Goal: Task Accomplishment & Management: Manage account settings

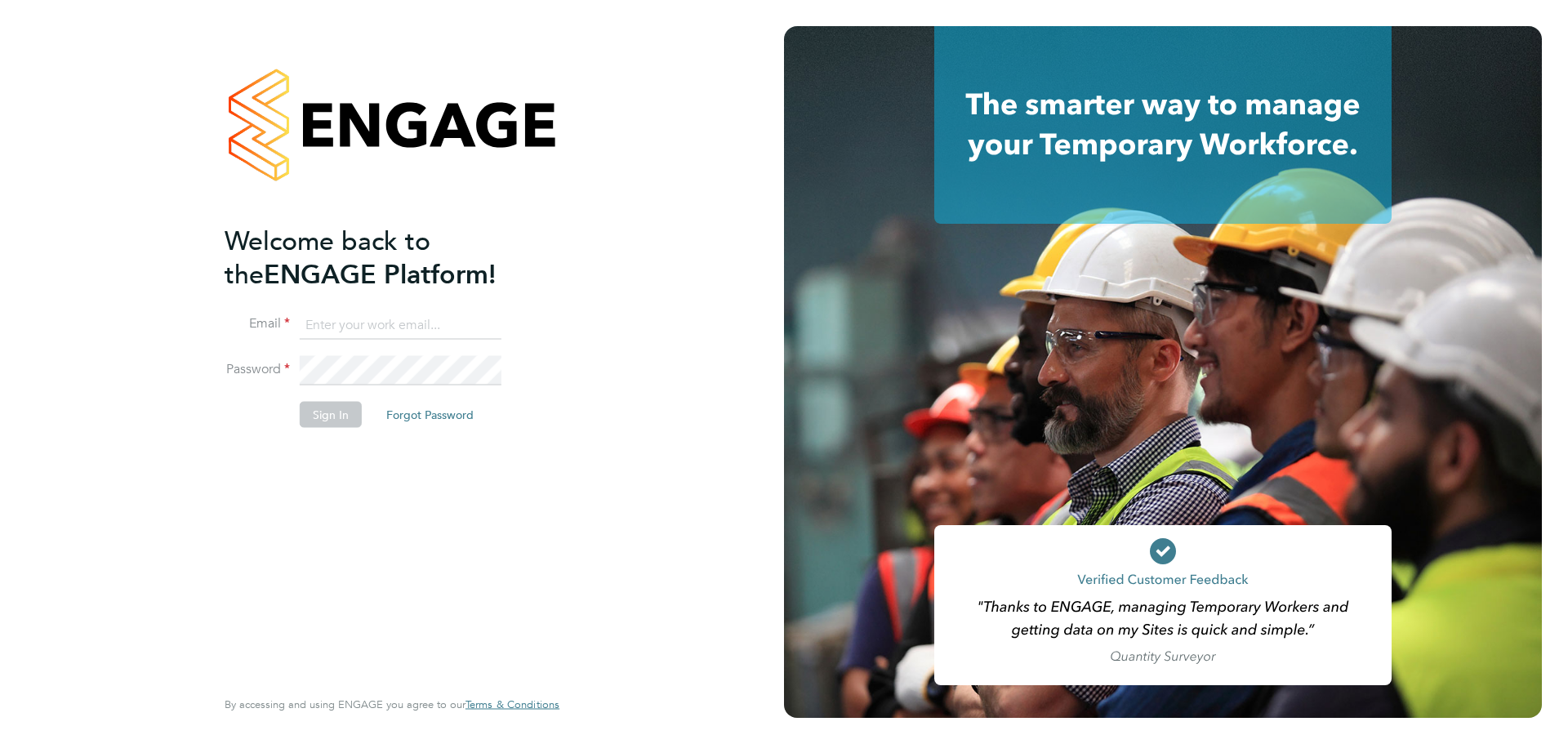
type input "[PERSON_NAME][EMAIL_ADDRESS][PERSON_NAME][DOMAIN_NAME]"
click at [326, 419] on button "Sign In" at bounding box center [331, 414] width 62 height 26
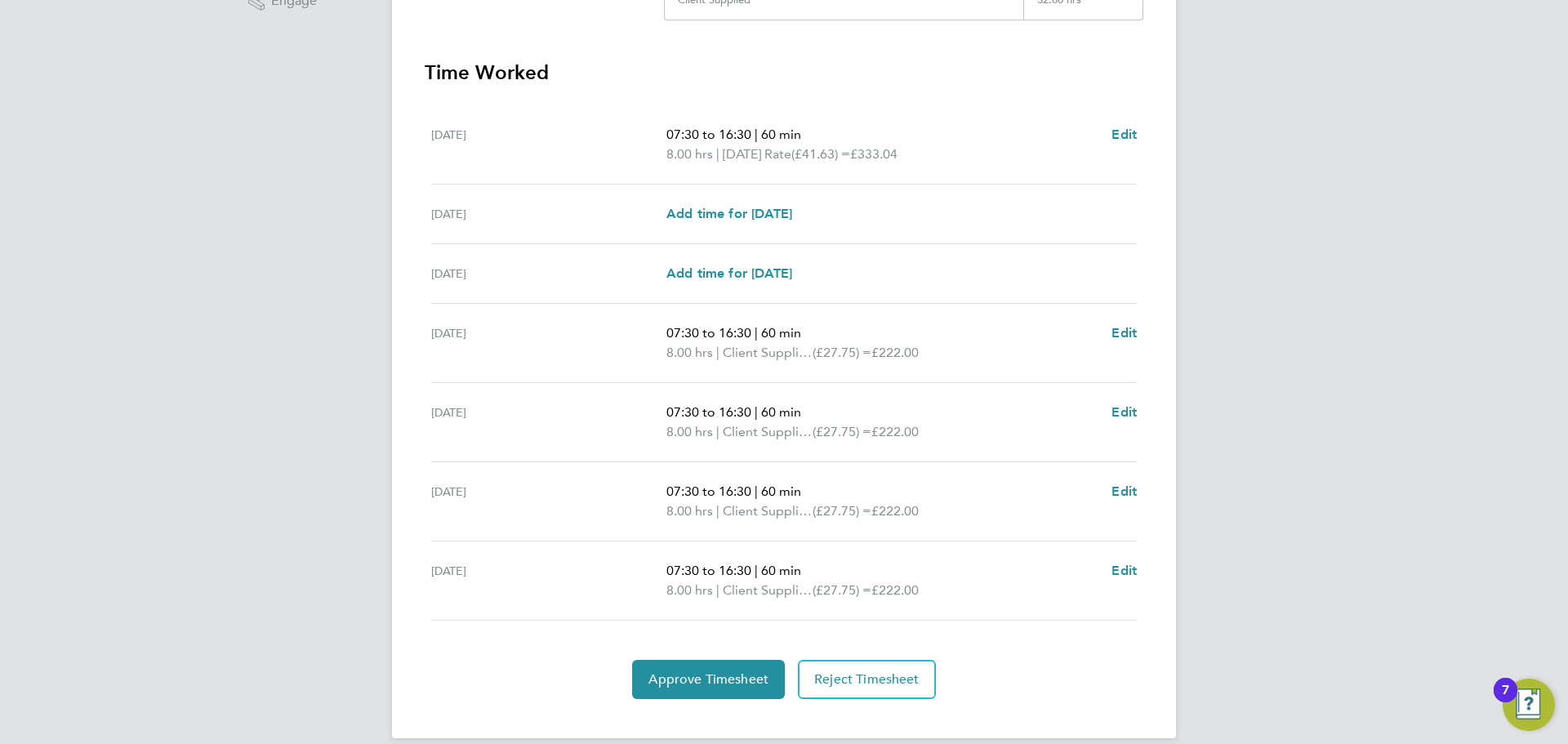
scroll to position [465, 0]
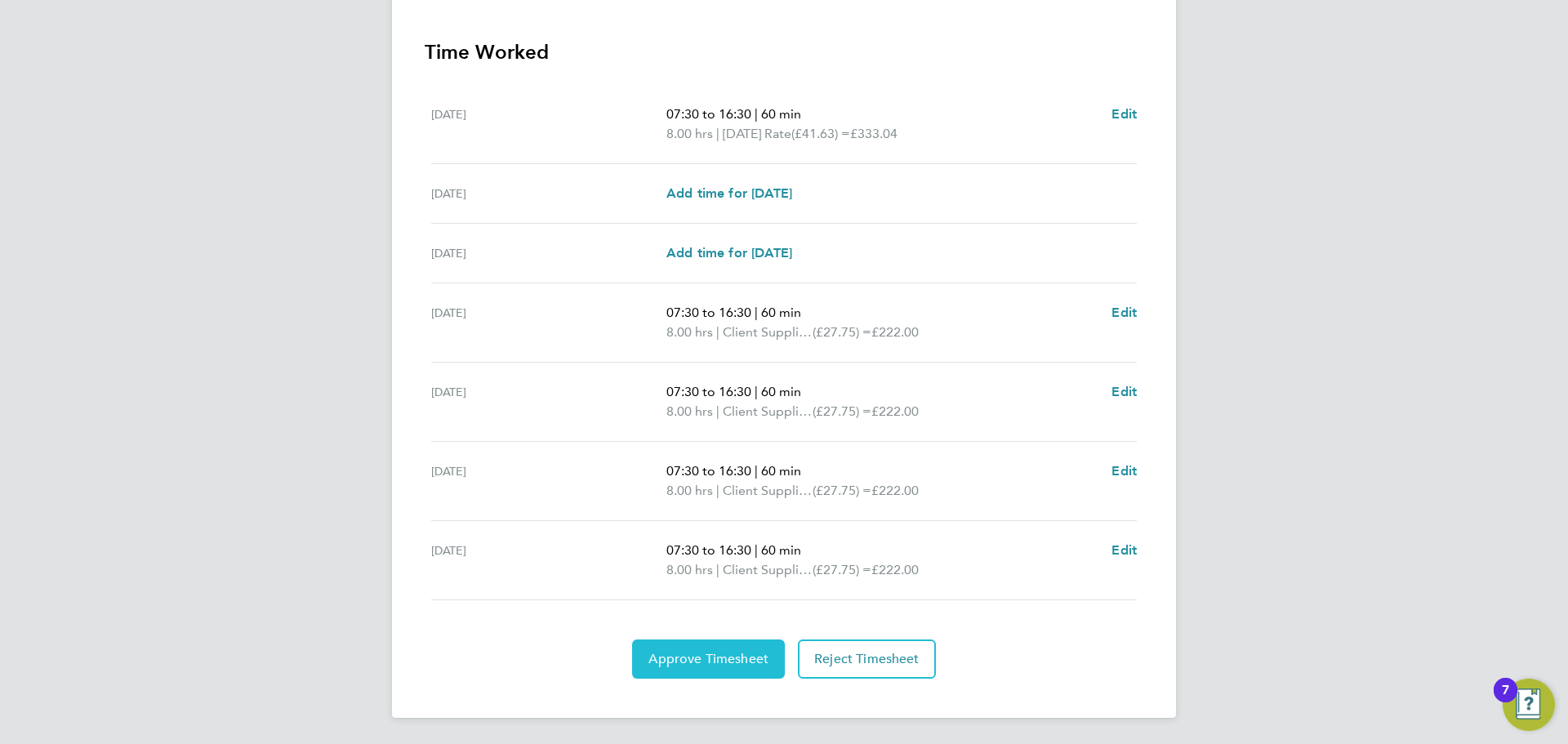
click at [712, 658] on span "Approve Timesheet" at bounding box center [708, 658] width 120 height 16
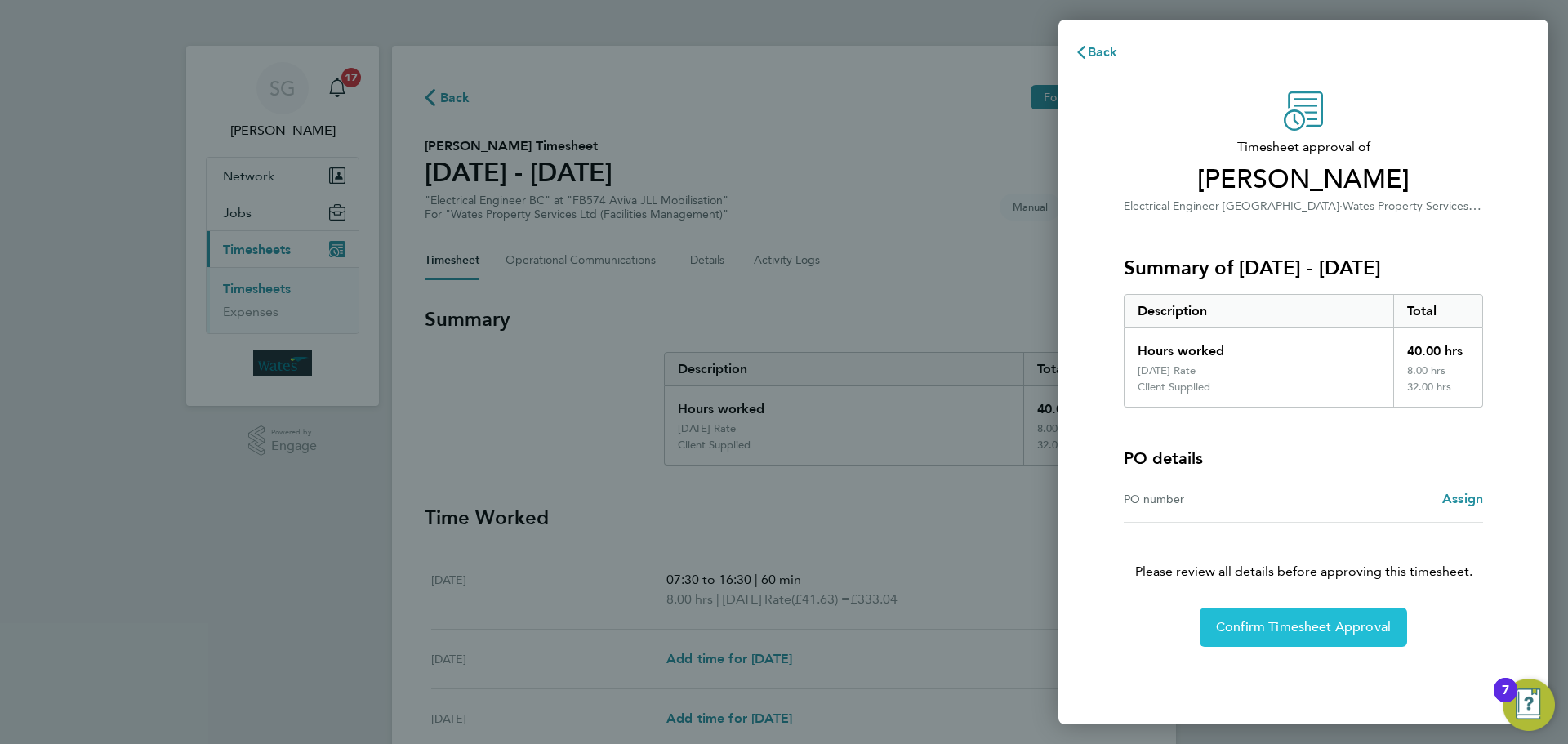
click at [1338, 630] on span "Confirm Timesheet Approval" at bounding box center [1304, 626] width 175 height 16
